Goal: Feedback & Contribution: Contribute content

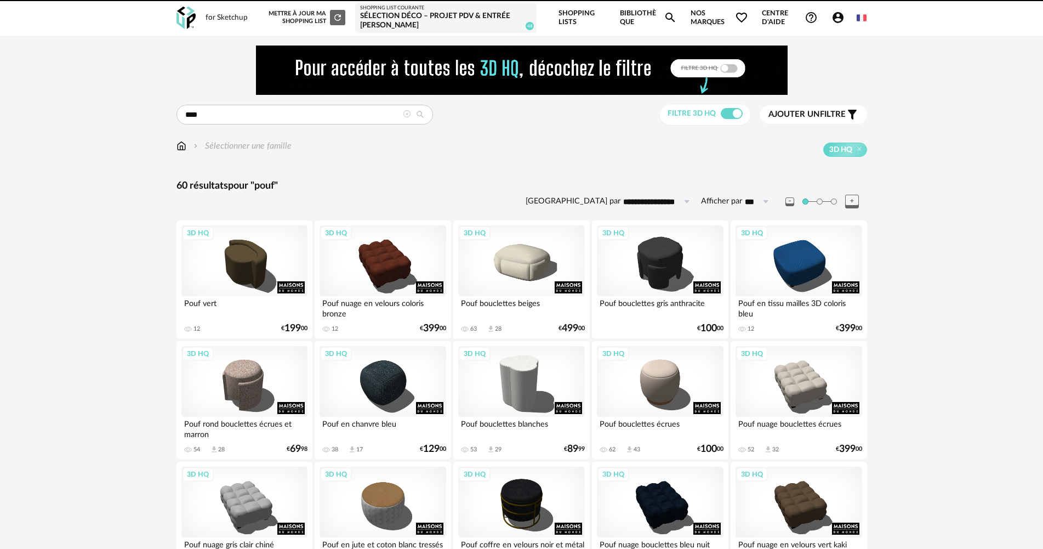
click at [177, 147] on img at bounding box center [181, 146] width 10 height 13
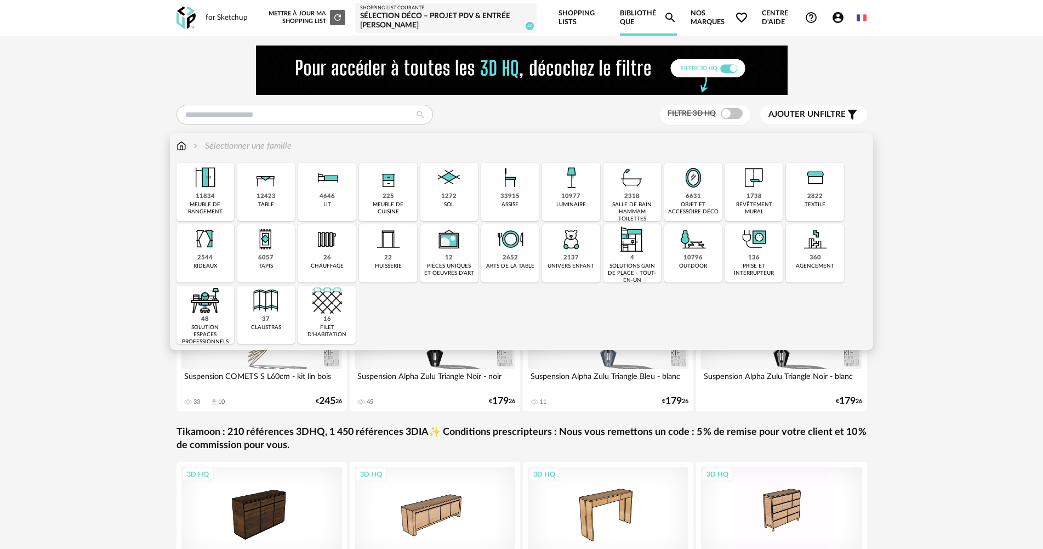
click at [193, 193] on div "11834 meuble de rangement" at bounding box center [205, 192] width 58 height 58
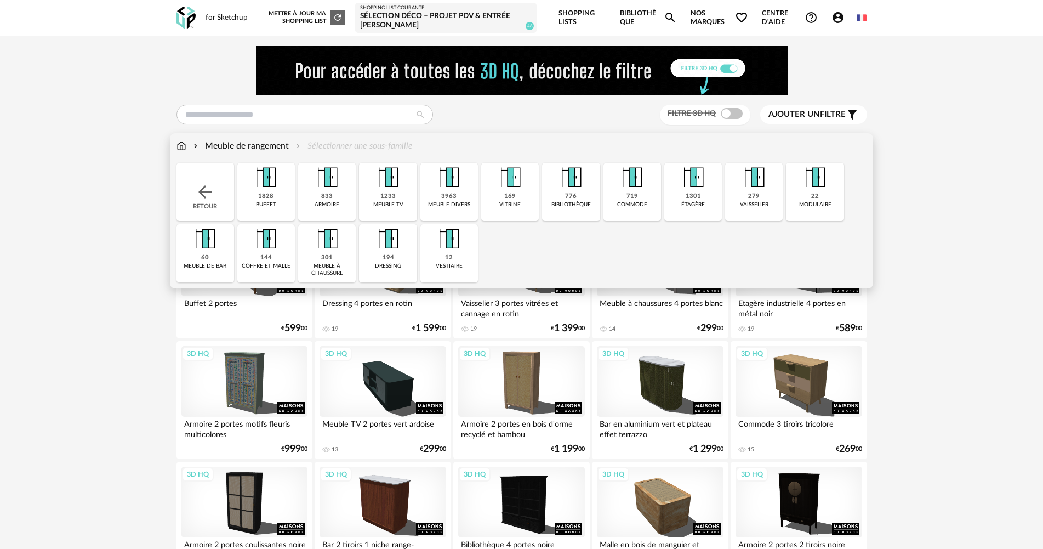
click at [205, 193] on img at bounding box center [205, 192] width 20 height 20
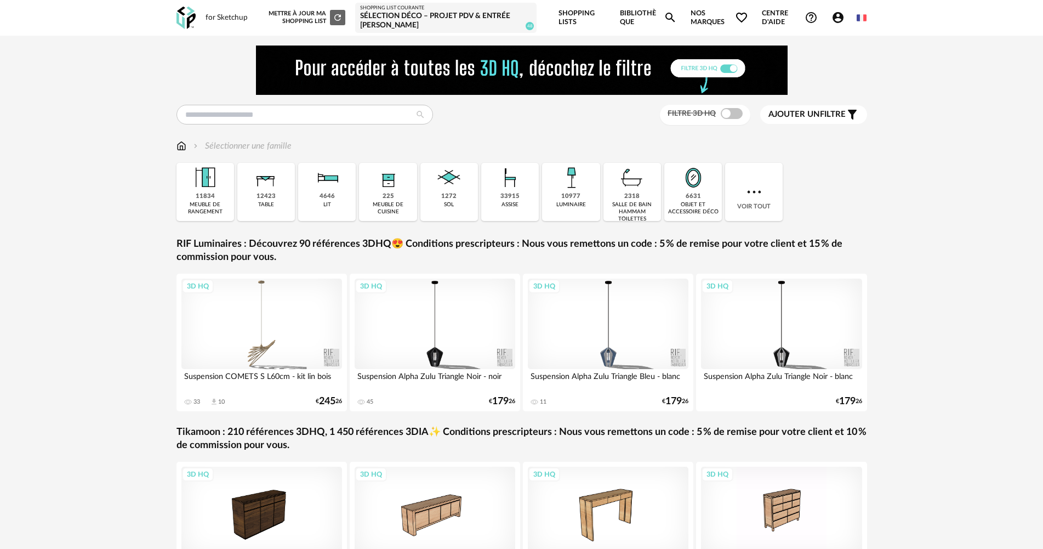
click at [978, 226] on div "Filtre 3D HQ Ajouter un filtre s Filter icon Filtrer par : Sélectionner une fam…" at bounding box center [521, 335] width 1043 height 598
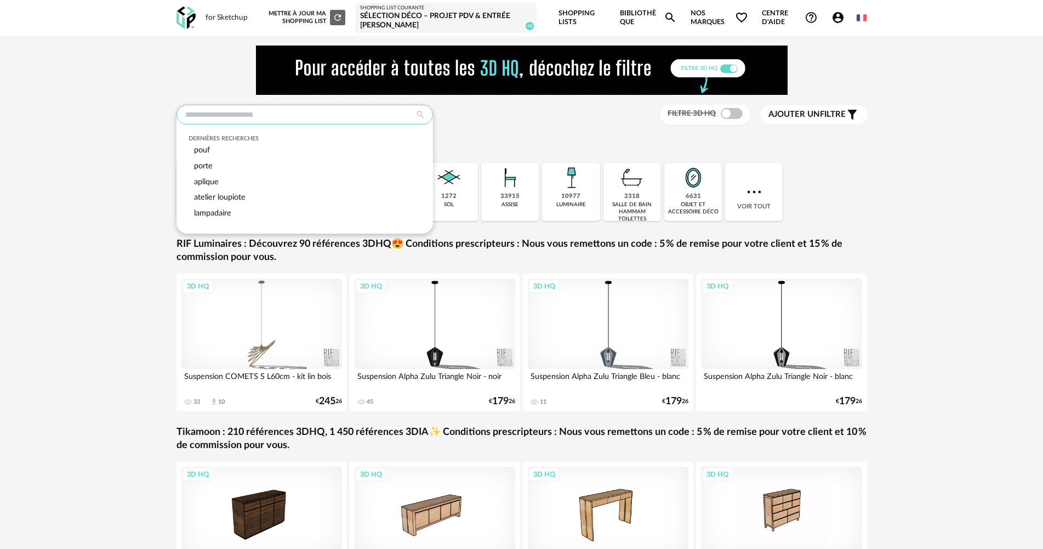
click at [302, 117] on input "text" at bounding box center [304, 115] width 256 height 20
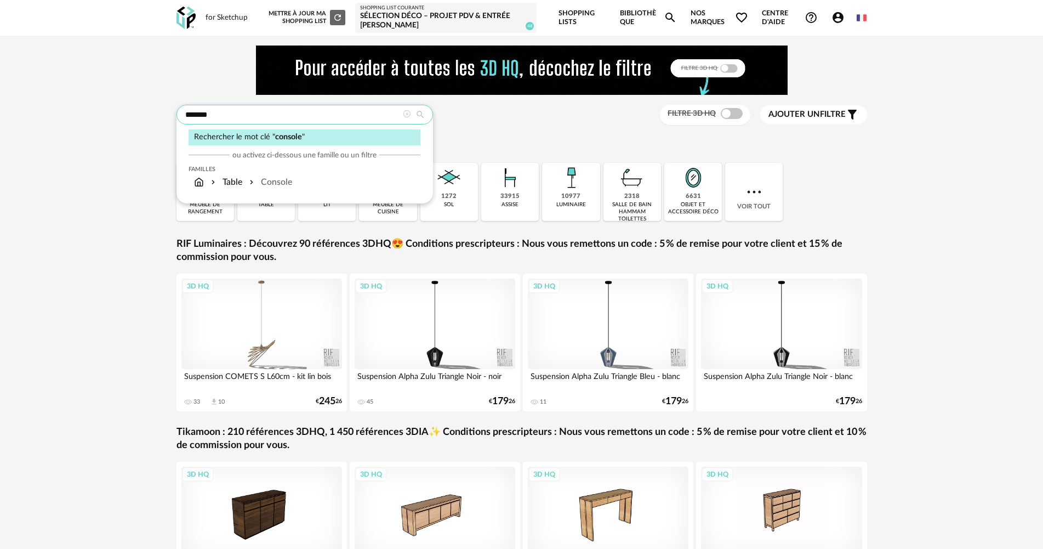
type input "*******"
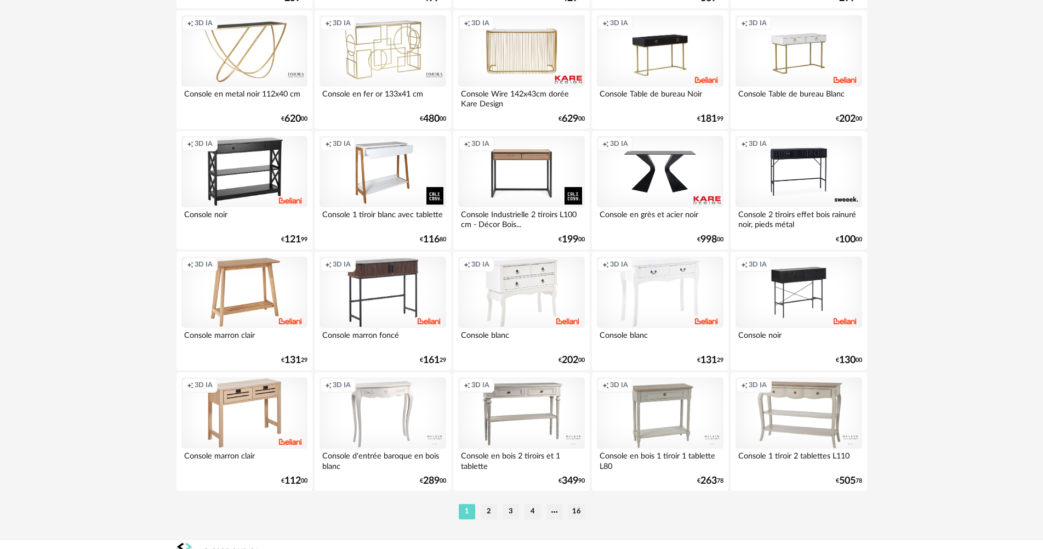
scroll to position [2155, 0]
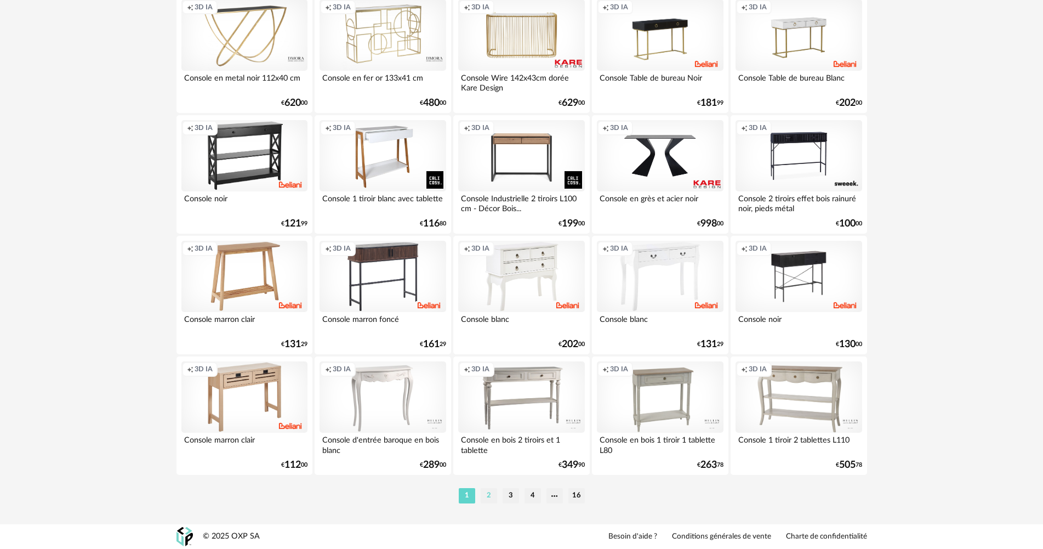
click at [486, 496] on li "2" at bounding box center [489, 495] width 16 height 15
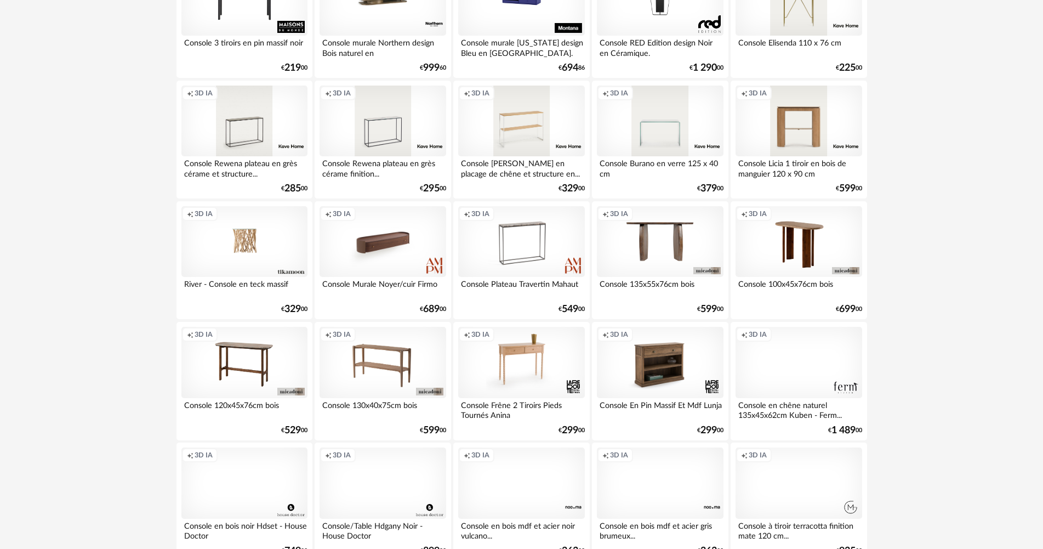
scroll to position [438, 0]
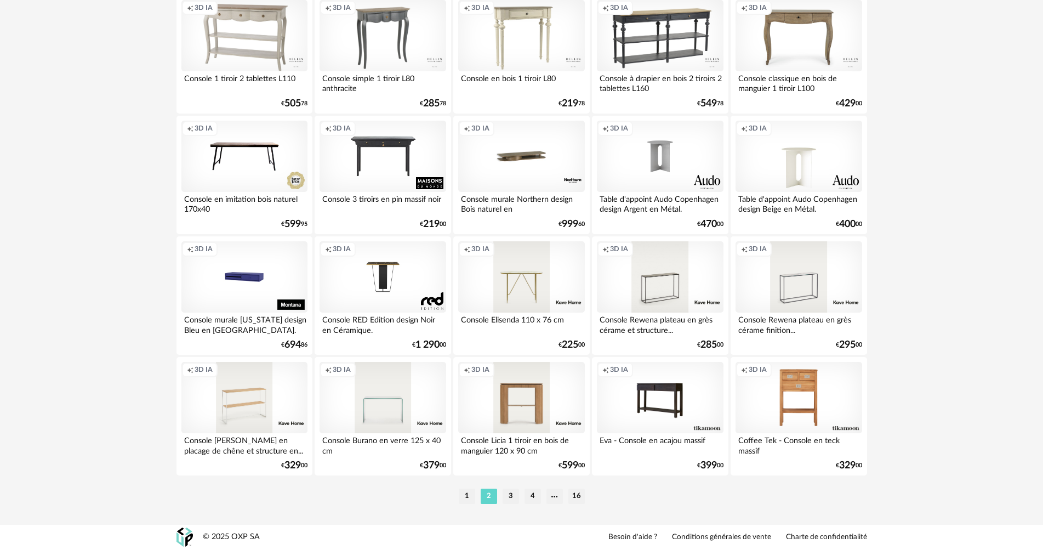
scroll to position [2155, 0]
click at [516, 494] on li "3" at bounding box center [511, 495] width 16 height 15
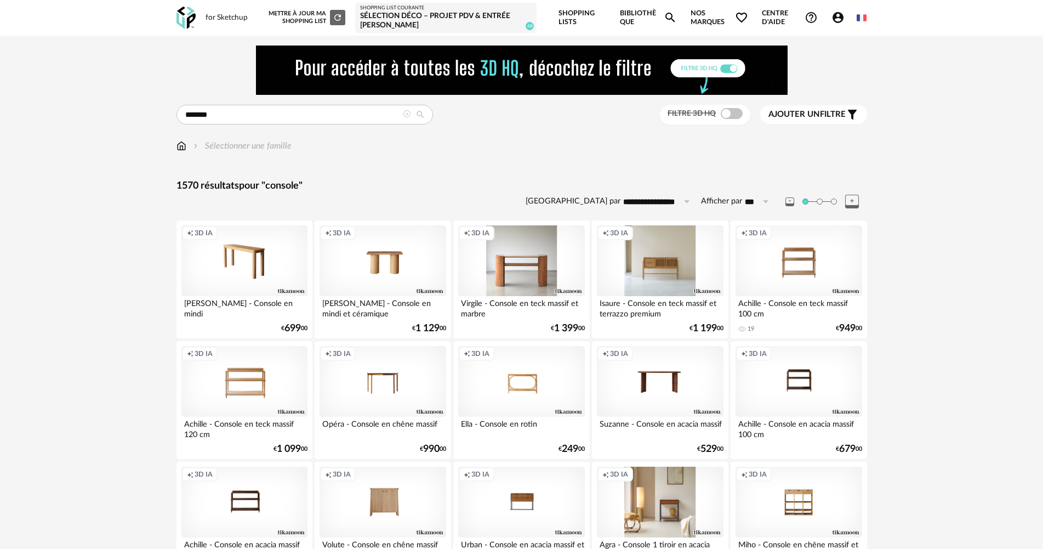
click at [815, 106] on button "Ajouter un filtre s Filter icon" at bounding box center [813, 114] width 107 height 19
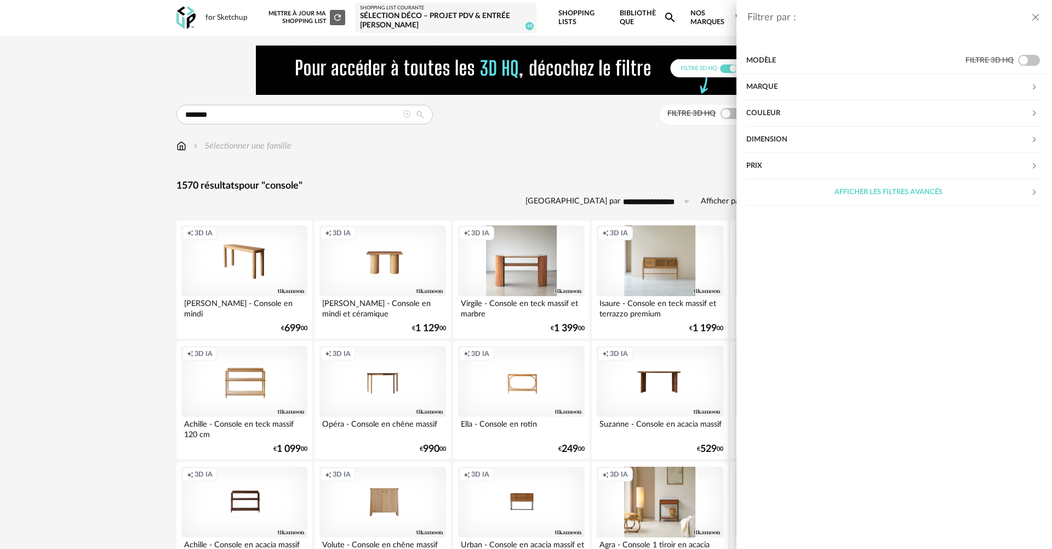
click at [778, 138] on div "Dimension" at bounding box center [888, 140] width 284 height 26
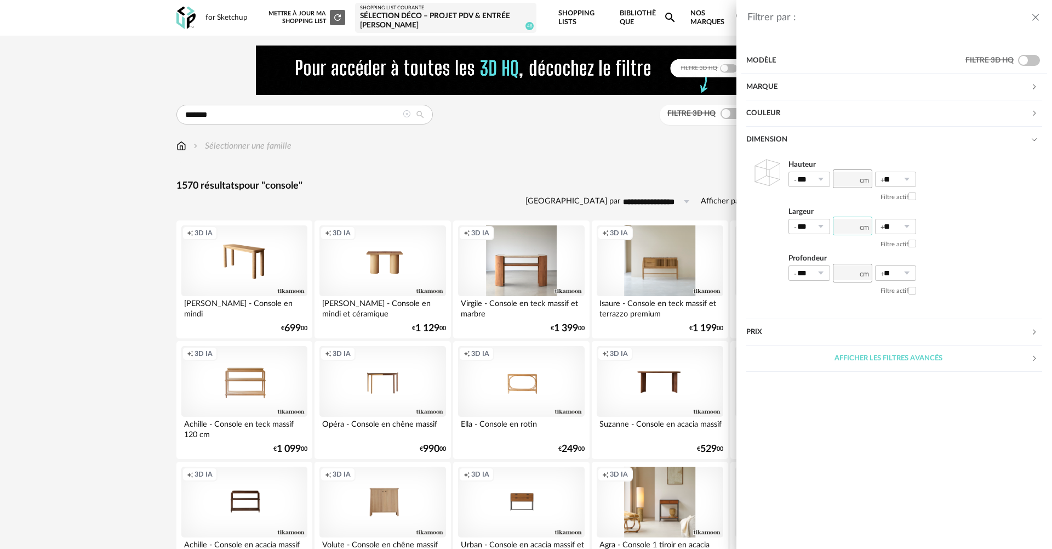
click at [842, 226] on input "number" at bounding box center [852, 225] width 39 height 19
type input "**"
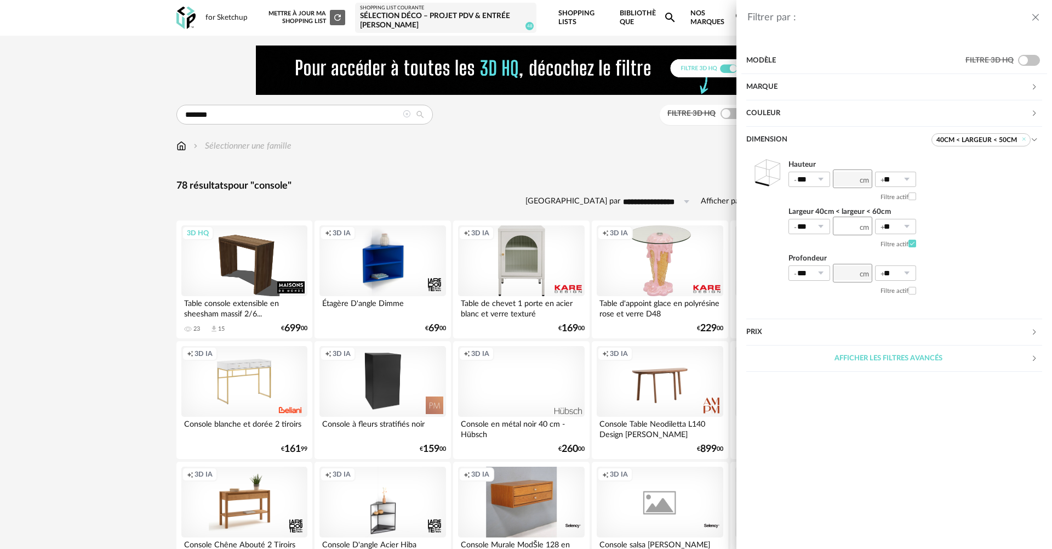
click at [587, 139] on div "Filtrer par : Modèle Filtre 3D HQ Marque &tradition 0 101 Copenhagen 0 366 Conc…" at bounding box center [526, 274] width 1052 height 549
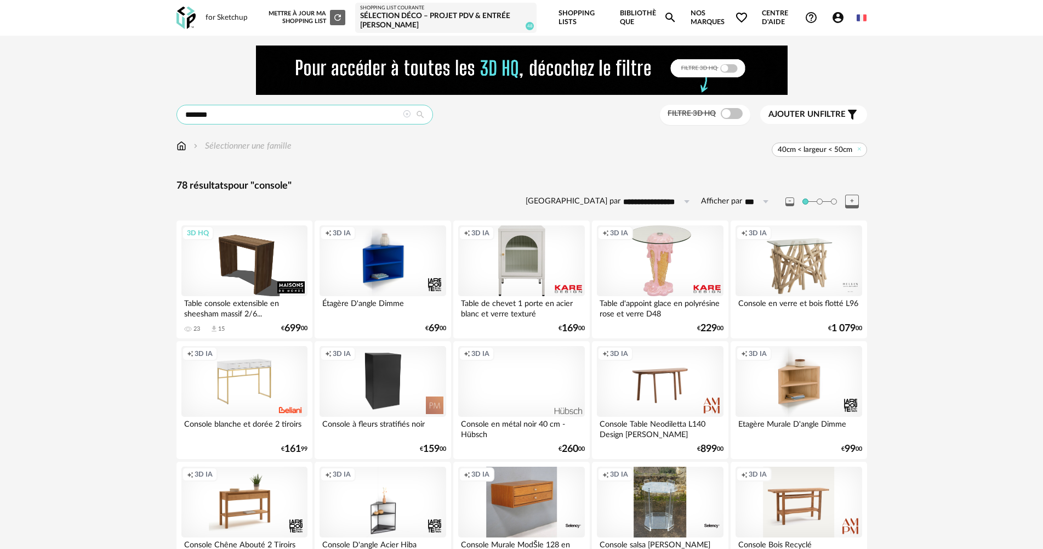
click at [282, 112] on input "*******" at bounding box center [304, 115] width 256 height 20
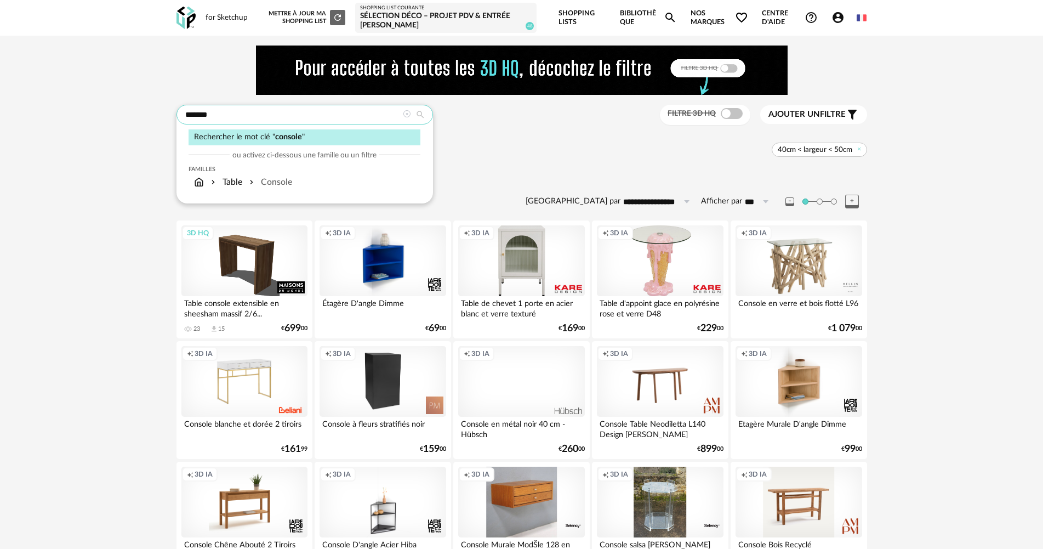
click at [282, 112] on input "*******" at bounding box center [304, 115] width 256 height 20
type input "**********"
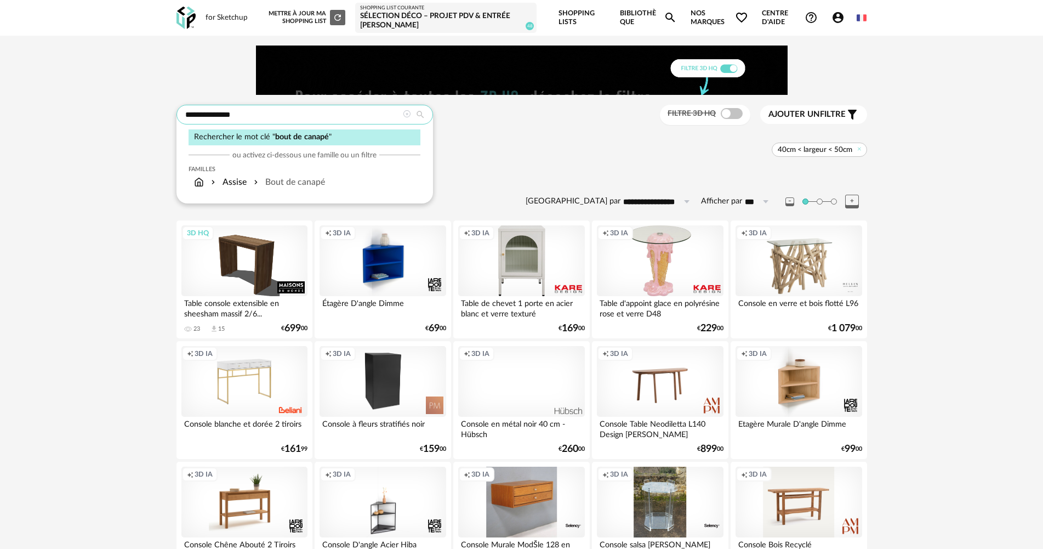
type input "**********"
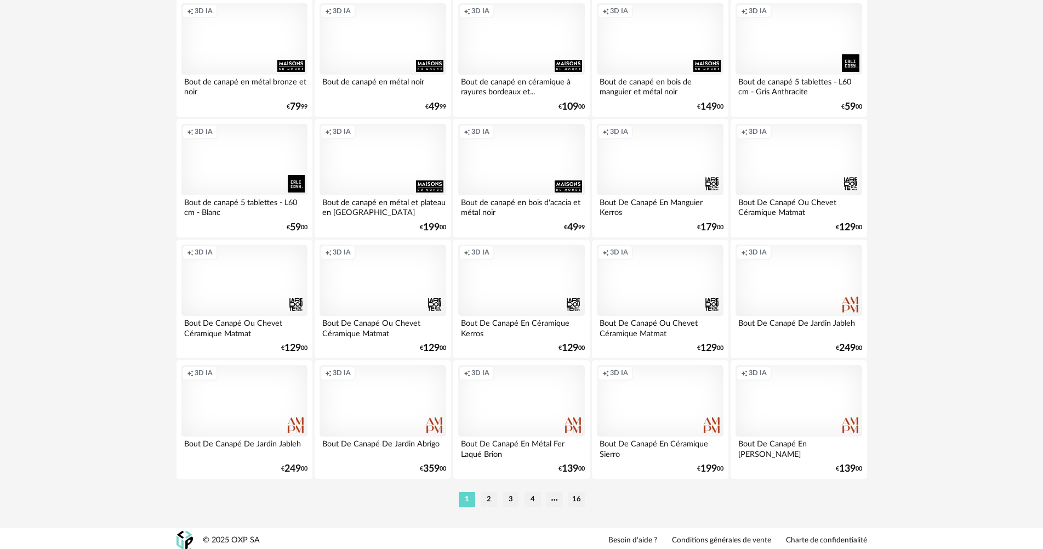
scroll to position [2155, 0]
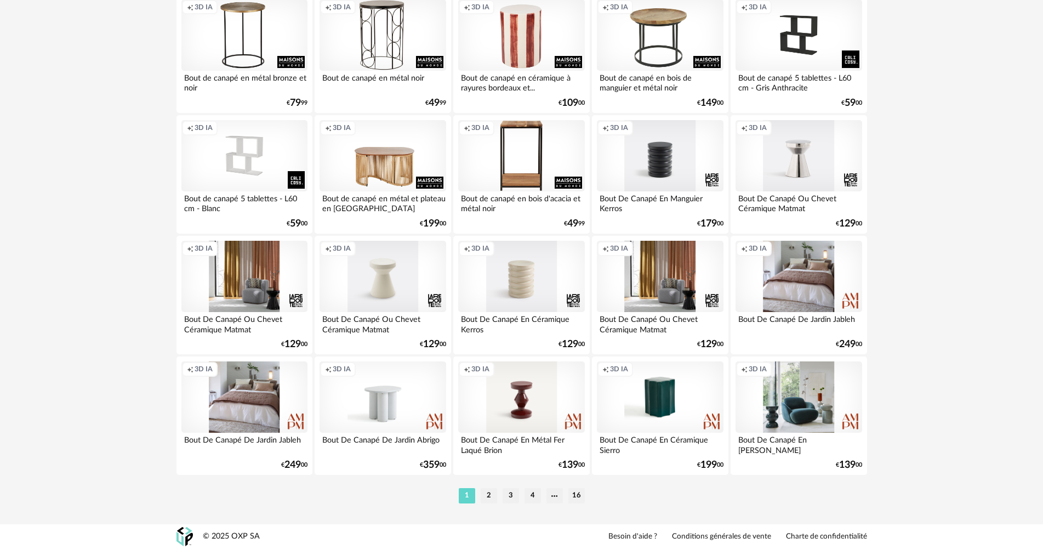
click at [492, 494] on li "2" at bounding box center [489, 495] width 16 height 15
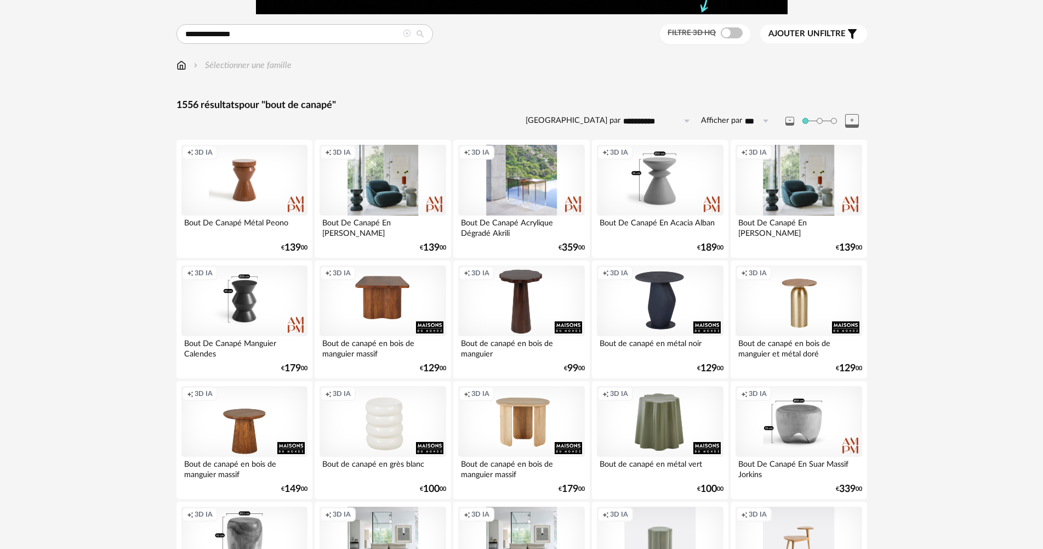
scroll to position [110, 0]
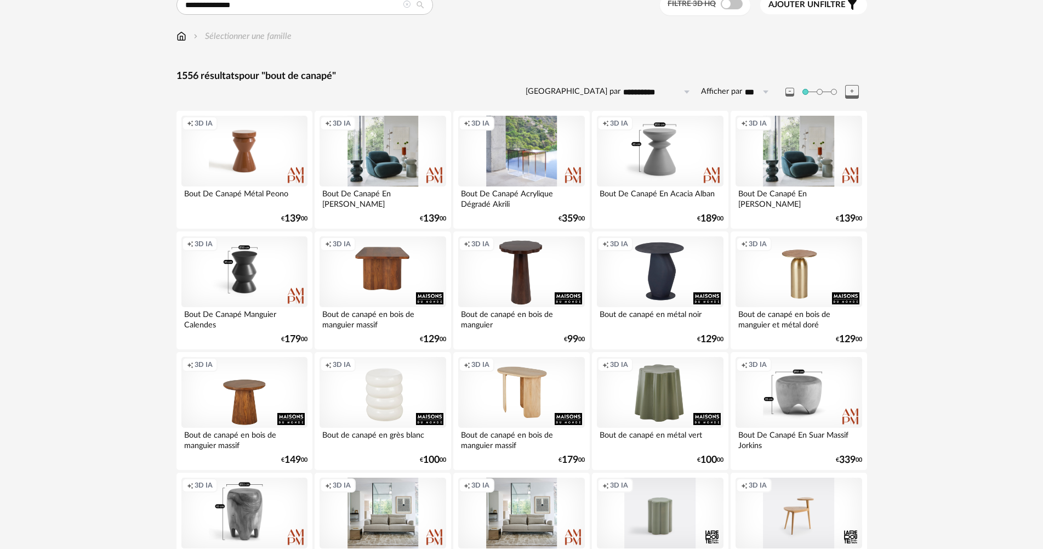
click at [529, 391] on div "Creation icon 3D IA" at bounding box center [521, 392] width 126 height 71
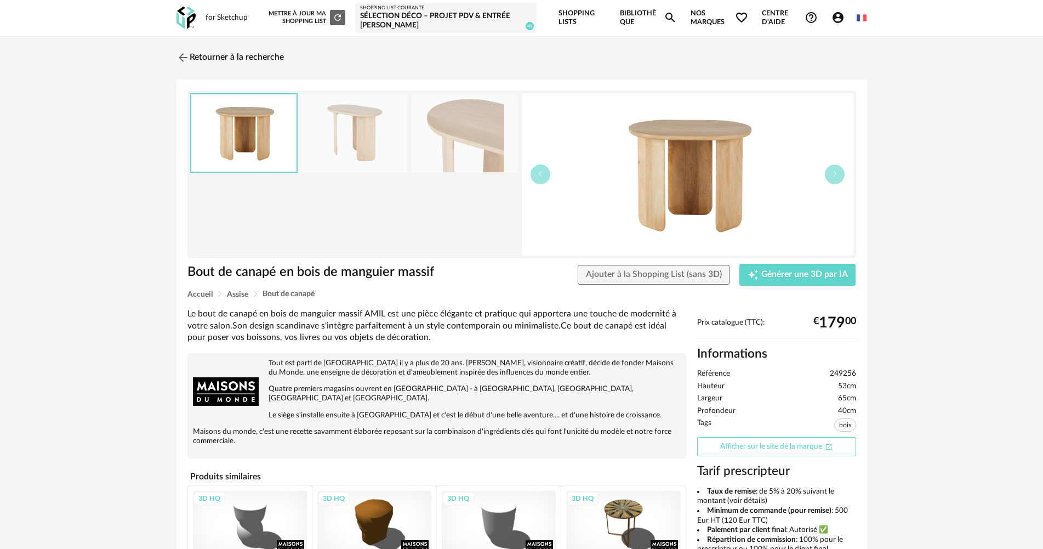
click at [739, 447] on link "Afficher sur le site de la marque Open In New icon" at bounding box center [776, 446] width 159 height 19
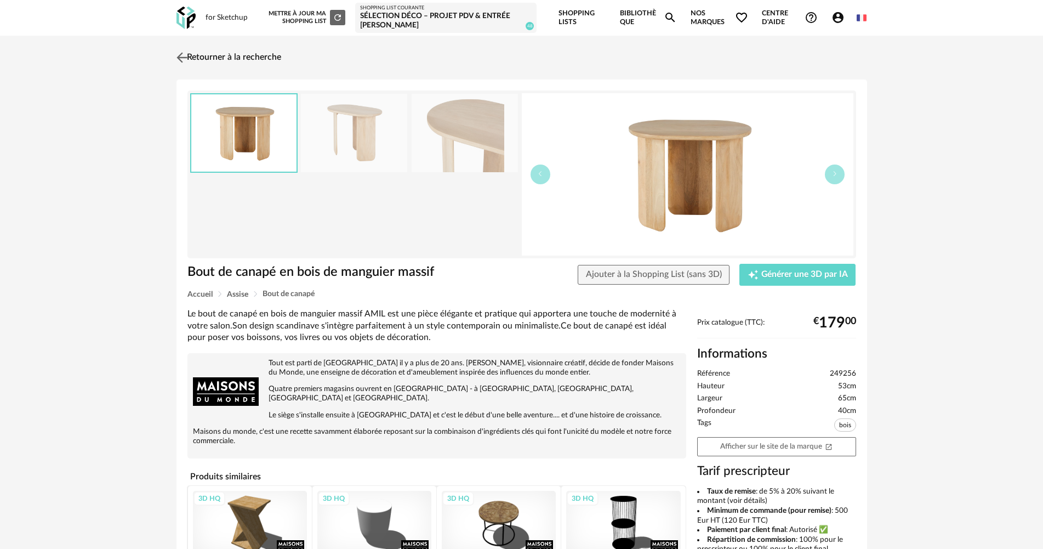
click at [187, 52] on img at bounding box center [182, 57] width 16 height 16
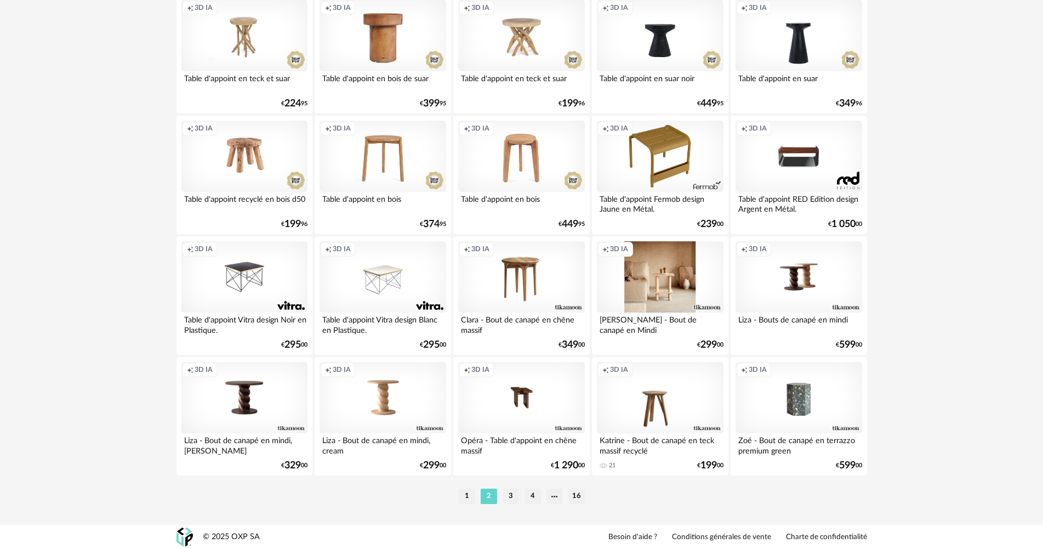
scroll to position [2155, 0]
click at [510, 493] on li "3" at bounding box center [511, 495] width 16 height 15
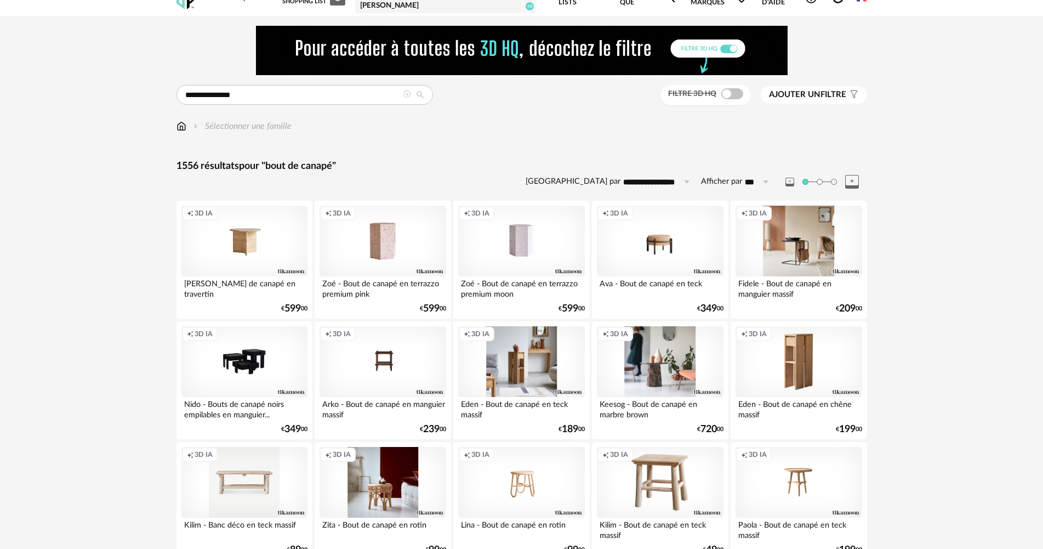
scroll to position [55, 0]
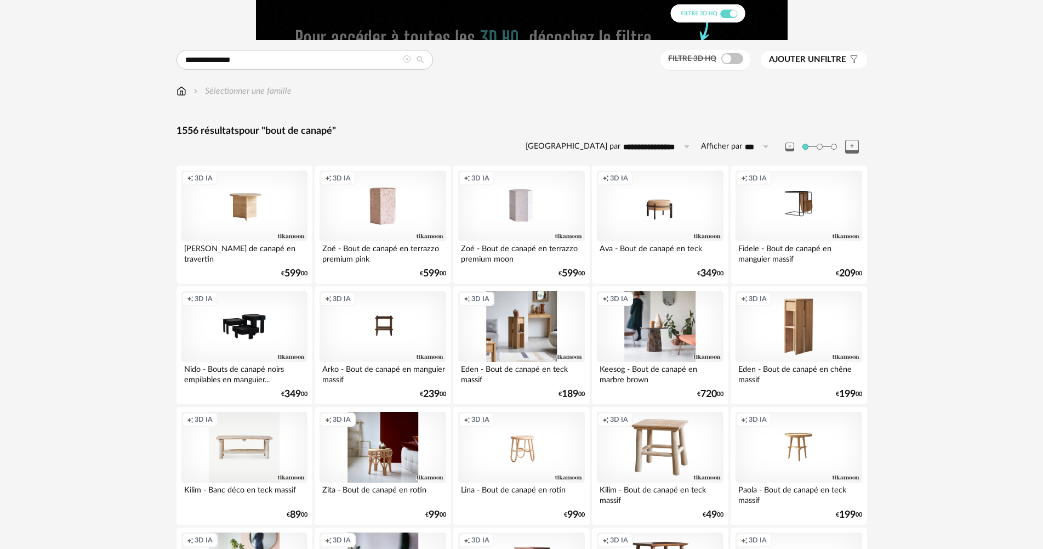
click at [524, 316] on div "Creation icon 3D IA" at bounding box center [521, 326] width 126 height 71
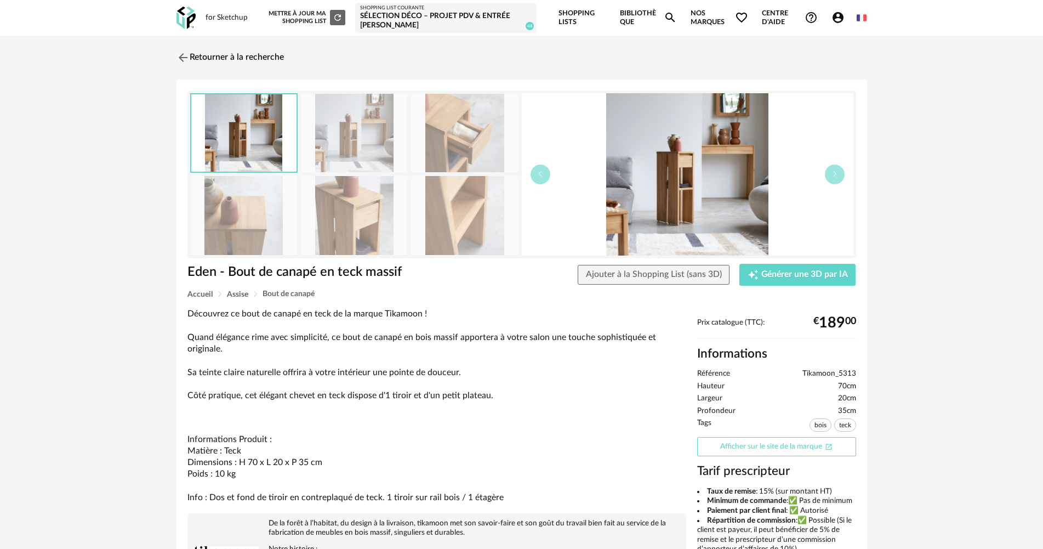
click at [749, 443] on link "Afficher sur le site de la marque Open In New icon" at bounding box center [776, 446] width 159 height 19
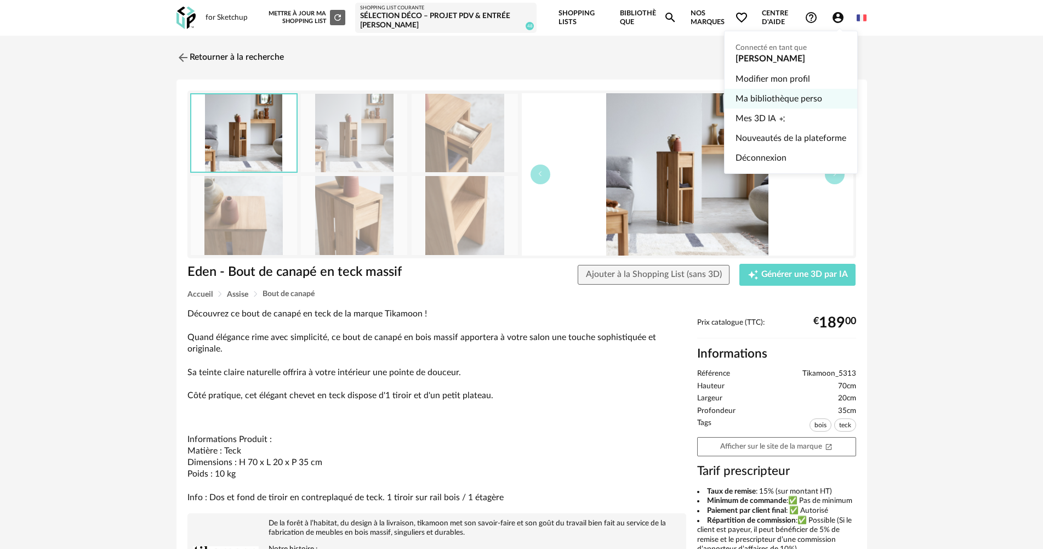
click at [808, 98] on link "Ma bibliothèque perso" at bounding box center [790, 99] width 111 height 20
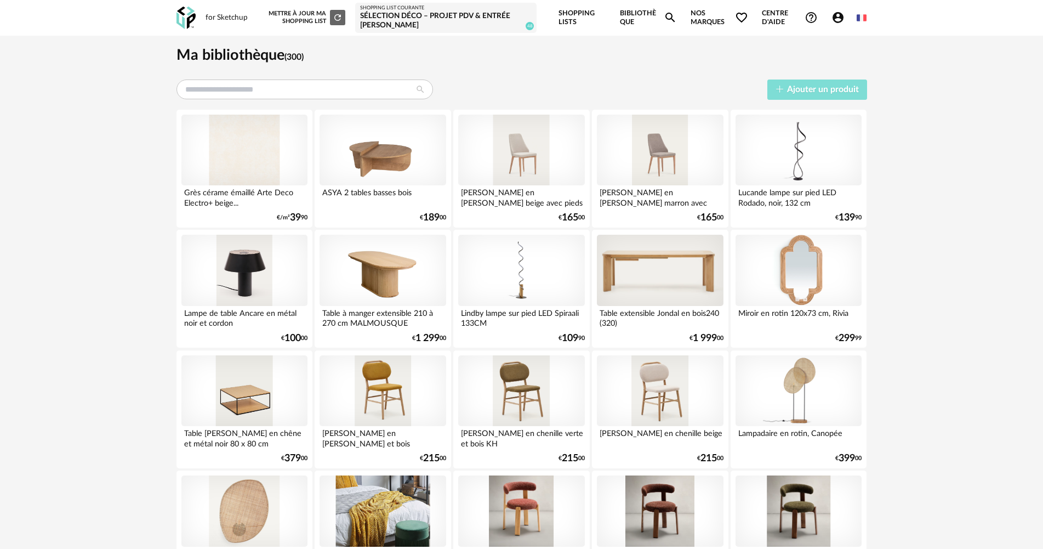
click at [792, 90] on span "Ajouter un produit" at bounding box center [823, 89] width 72 height 9
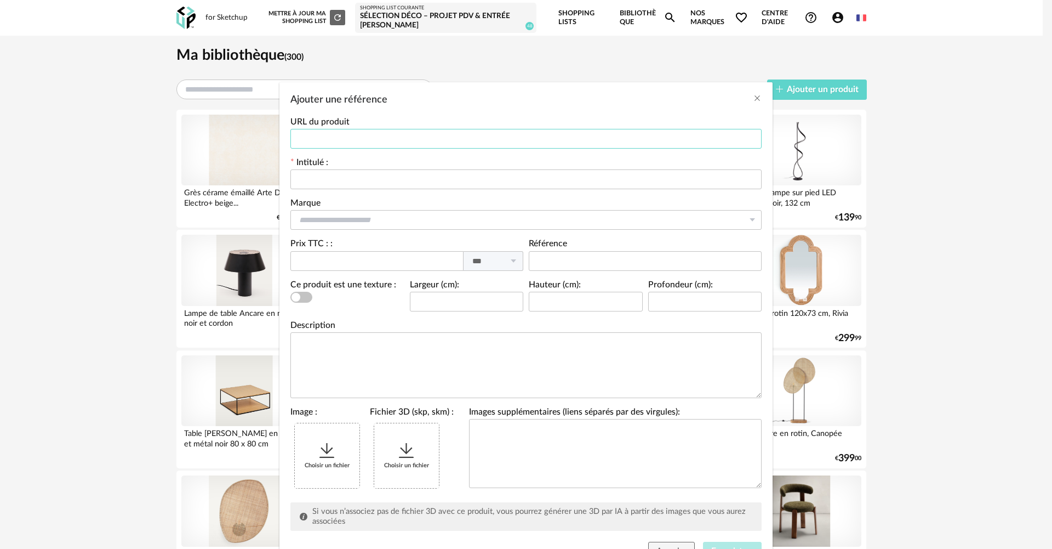
click at [351, 140] on input "Ajouter une référence" at bounding box center [525, 139] width 471 height 20
paste input "**********"
type input "**********"
click at [355, 179] on input "Ajouter une référence" at bounding box center [525, 179] width 471 height 20
click at [378, 186] on input "Ajouter une référence" at bounding box center [525, 179] width 471 height 20
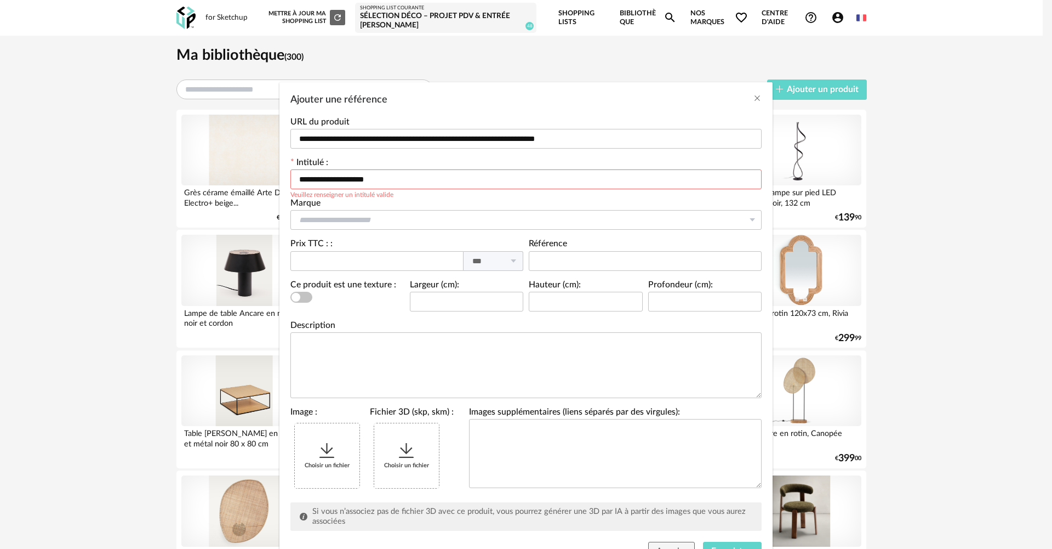
drag, startPoint x: 358, startPoint y: 176, endPoint x: 198, endPoint y: 173, distance: 159.5
click at [198, 173] on div "**********" at bounding box center [526, 274] width 1052 height 549
type input "**********"
click at [350, 220] on input "Ajouter une référence" at bounding box center [525, 220] width 471 height 20
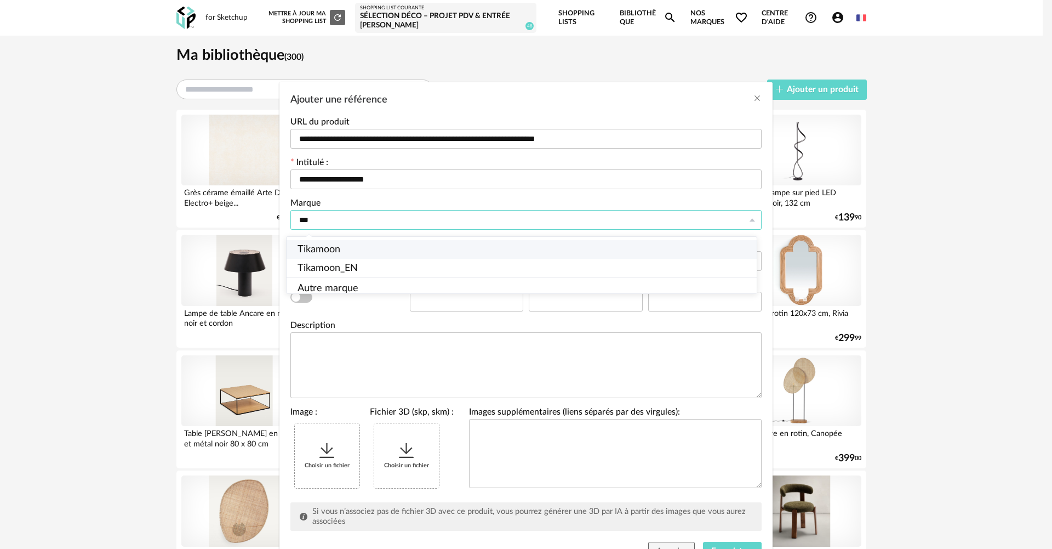
click at [328, 250] on span "Tikamoon" at bounding box center [319, 249] width 43 height 10
type input "********"
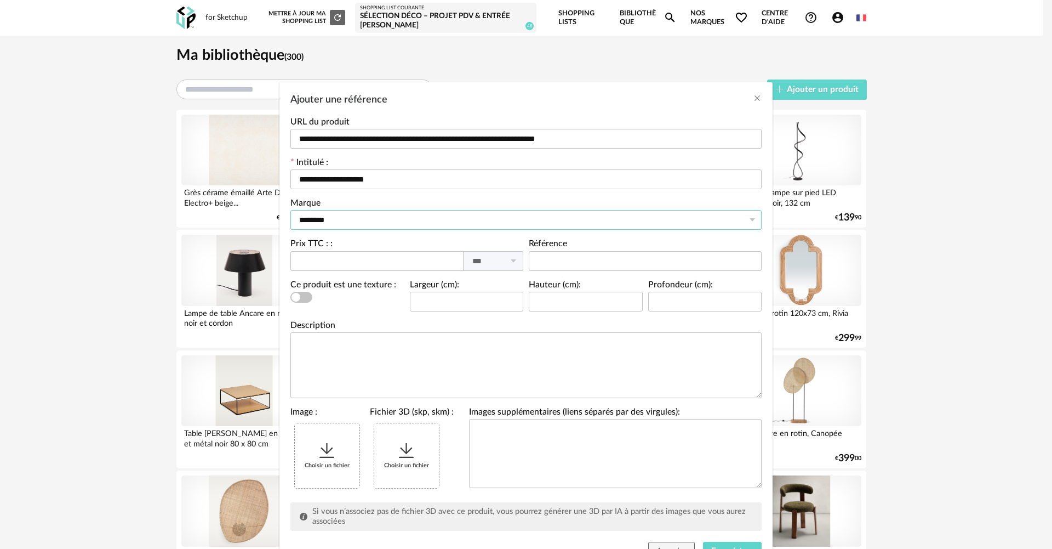
scroll to position [3198, 0]
click at [319, 256] on input "Ajouter une référence" at bounding box center [376, 261] width 173 height 20
type input "***"
click at [338, 459] on div "Choisir un fichier" at bounding box center [327, 455] width 65 height 65
click at [404, 454] on icon "Ajouter une référence" at bounding box center [407, 451] width 20 height 20
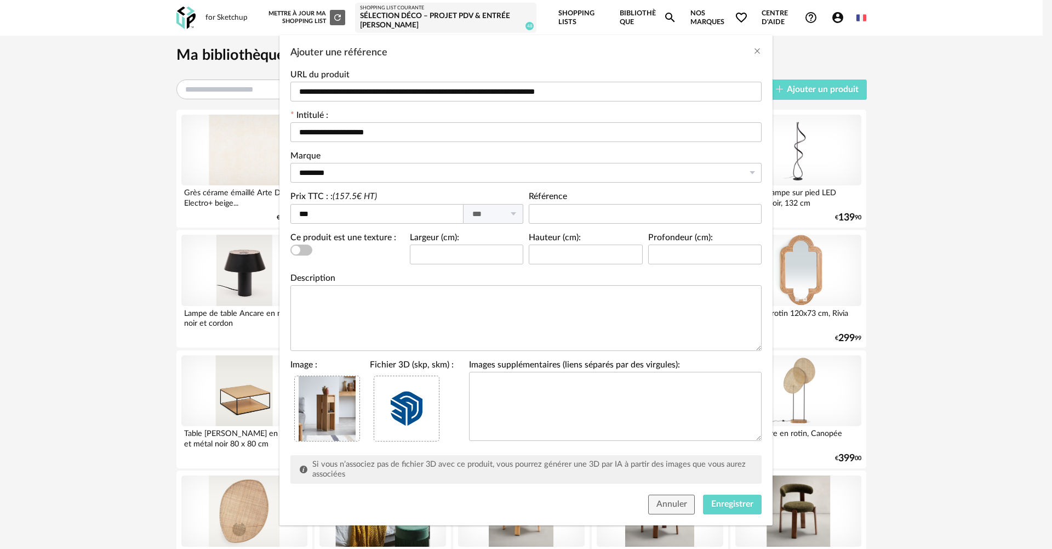
scroll to position [51, 0]
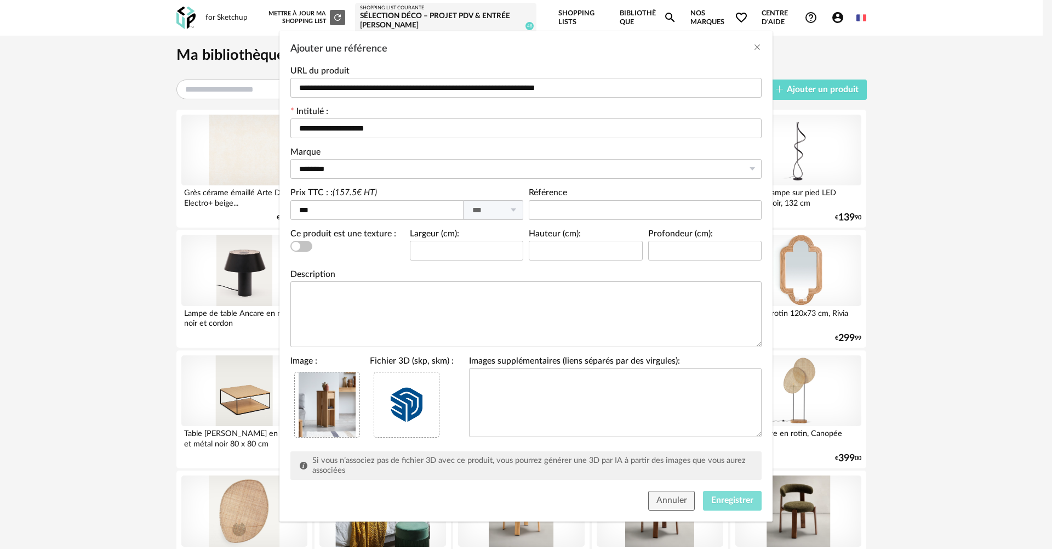
click at [726, 504] on button "Enregistrer" at bounding box center [732, 500] width 59 height 20
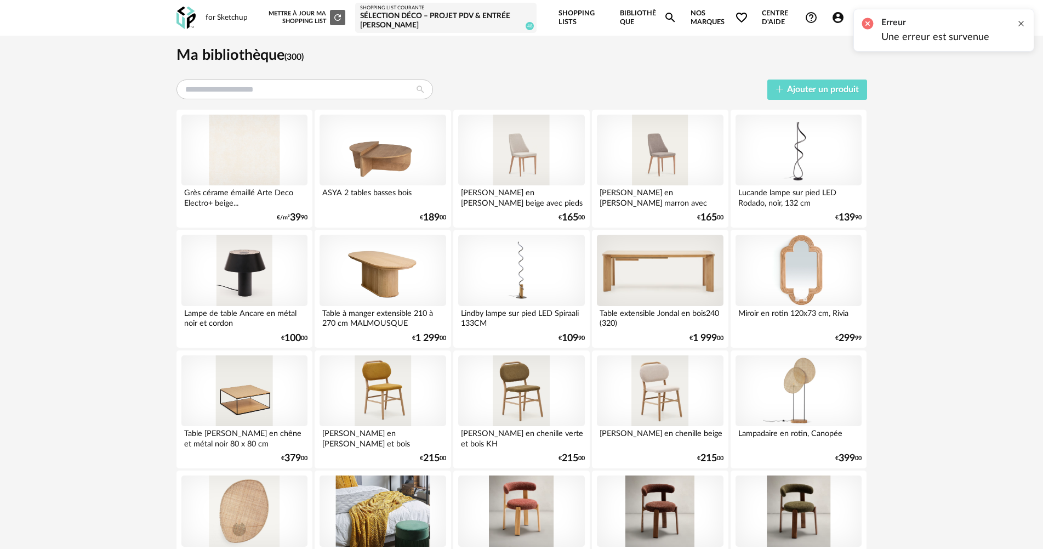
click at [1021, 24] on div at bounding box center [1021, 23] width 9 height 9
click at [367, 136] on div at bounding box center [382, 150] width 126 height 71
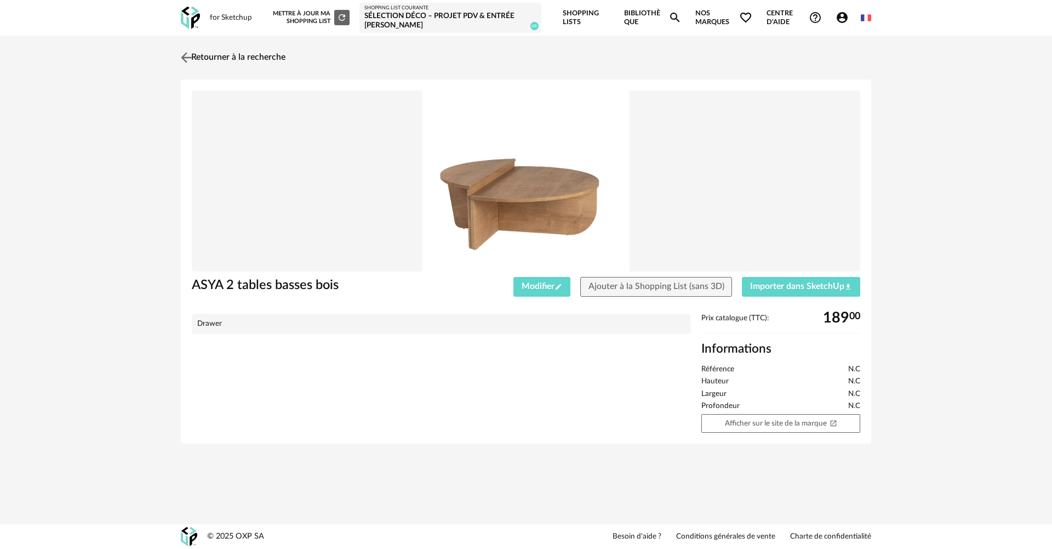
click at [184, 59] on img at bounding box center [187, 57] width 16 height 16
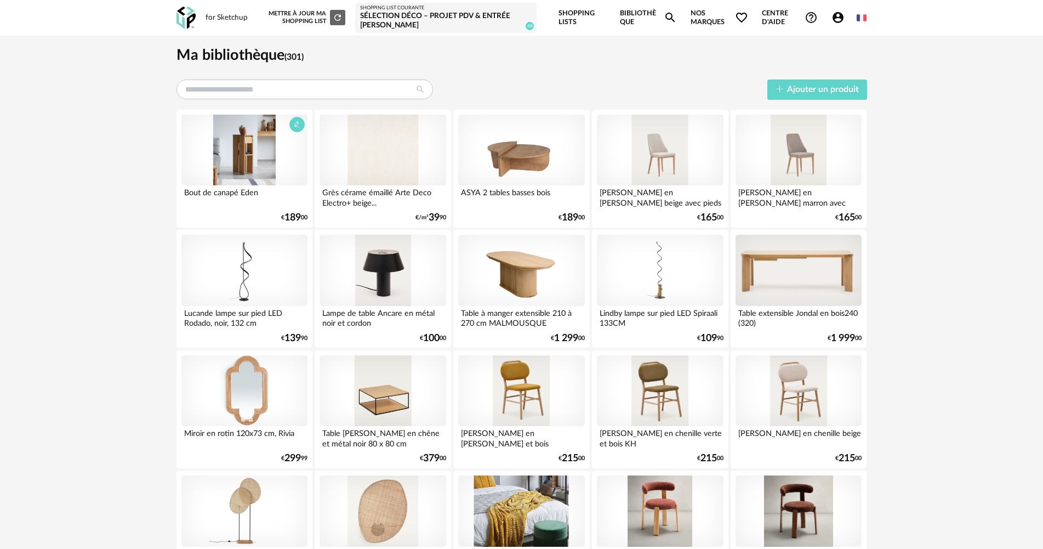
click at [246, 150] on div at bounding box center [244, 150] width 126 height 71
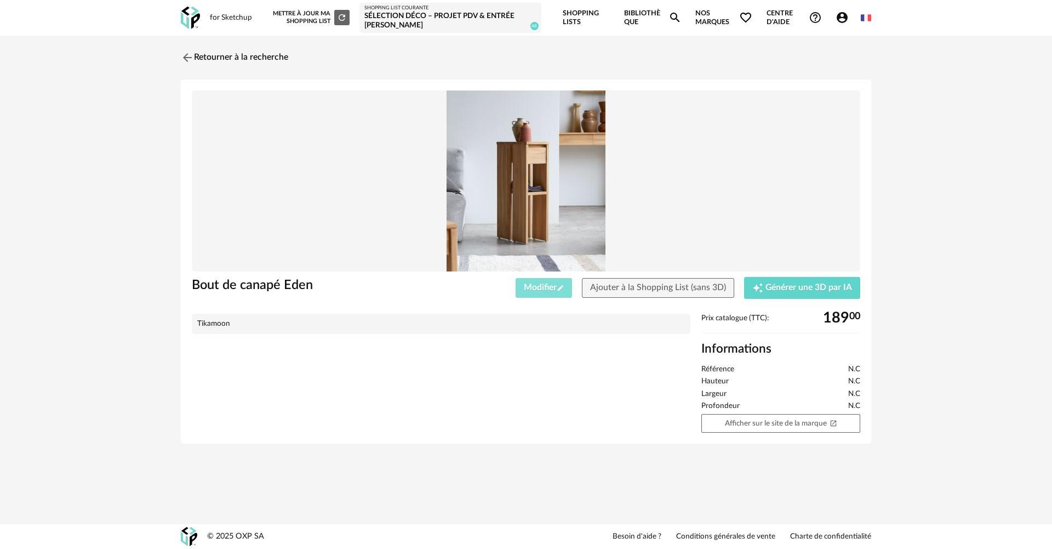
click at [535, 290] on span "Modifier Pencil icon" at bounding box center [544, 287] width 41 height 9
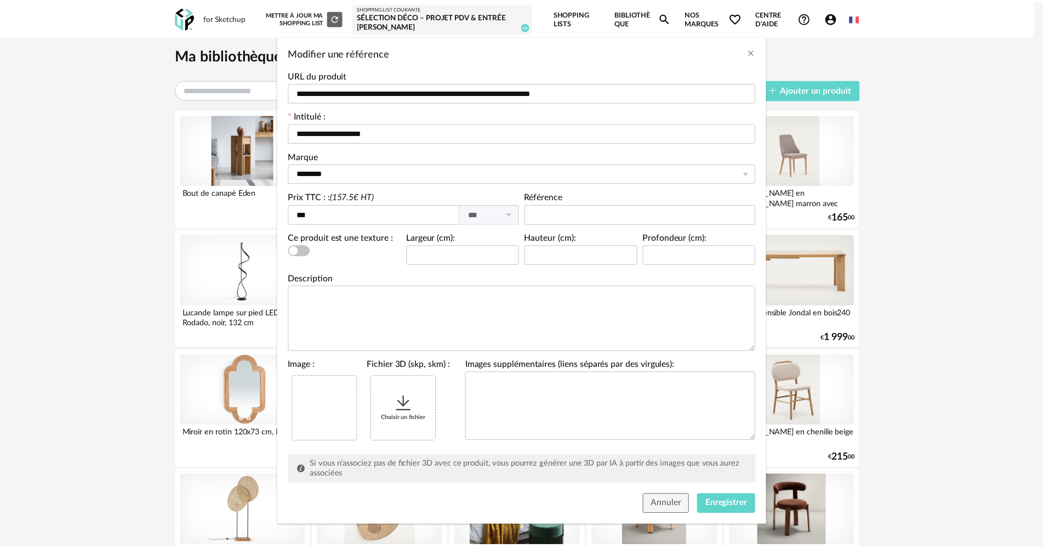
scroll to position [51, 0]
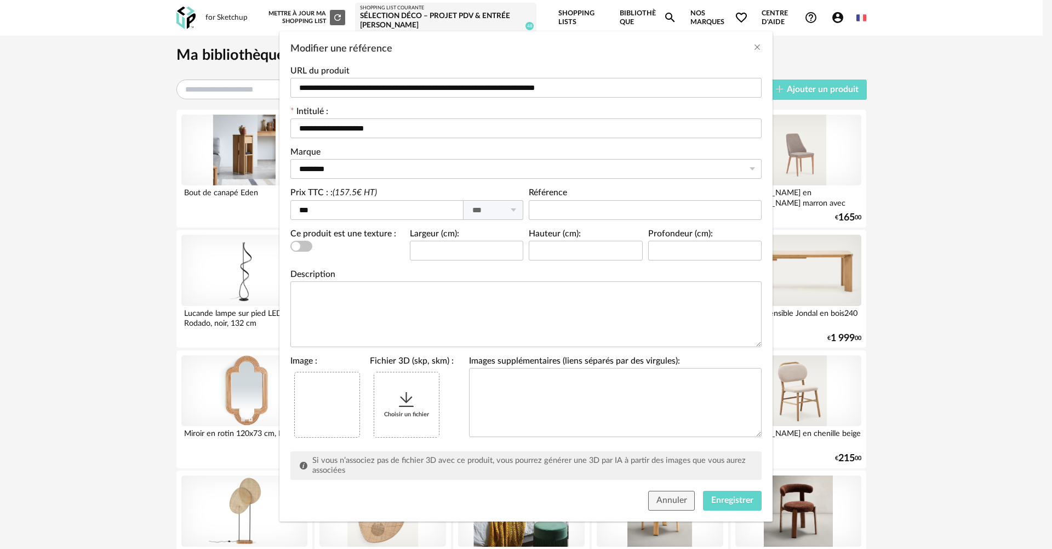
click at [401, 404] on icon "Modifier une référence" at bounding box center [407, 400] width 20 height 20
click at [721, 497] on button "Enregistrer" at bounding box center [732, 500] width 59 height 20
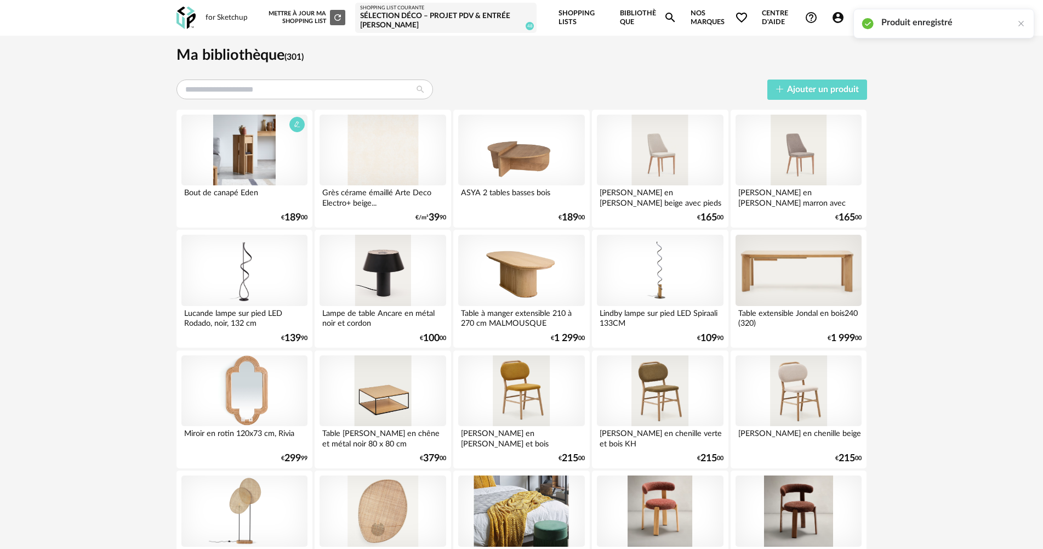
click at [232, 151] on div at bounding box center [244, 150] width 126 height 71
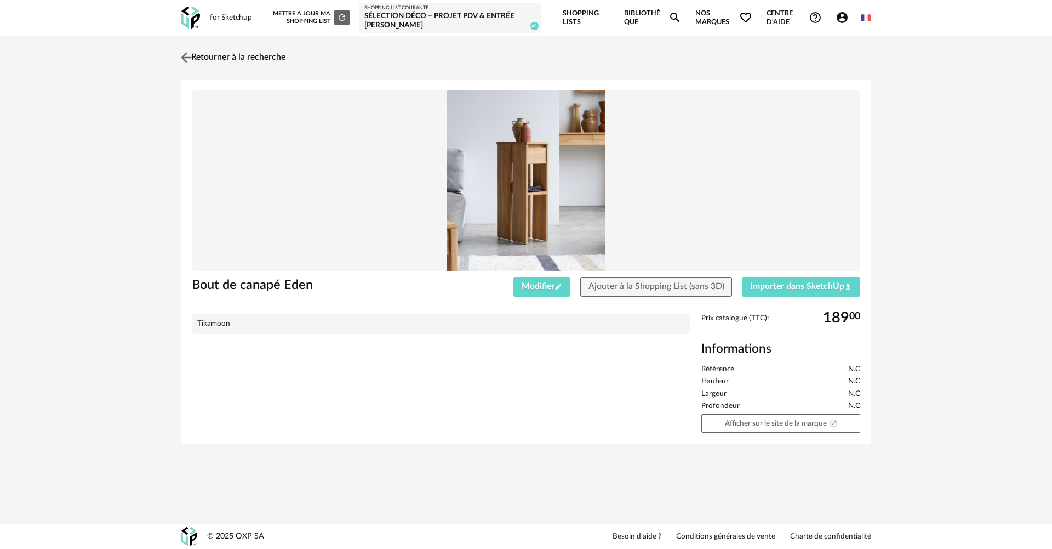
click at [192, 55] on img at bounding box center [187, 57] width 16 height 16
